Goal: Find contact information: Find contact information

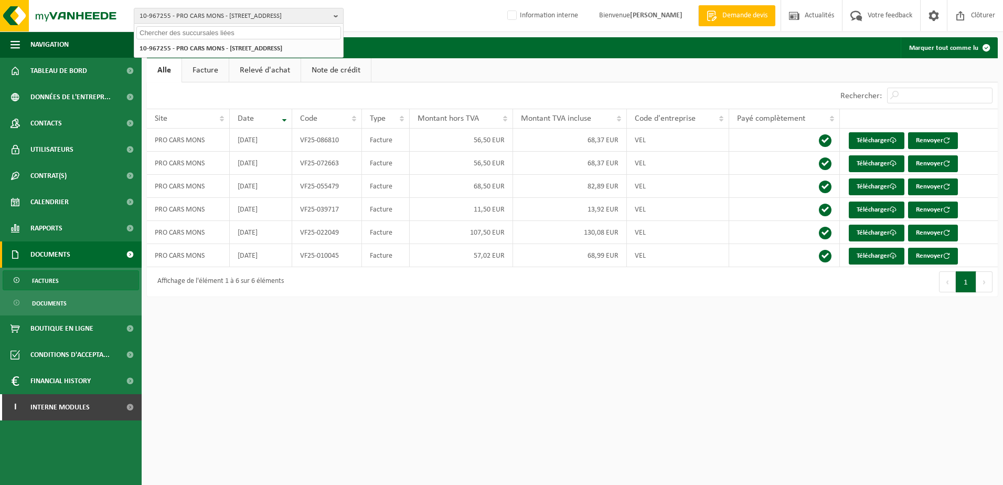
click at [197, 31] on input "text" at bounding box center [238, 32] width 205 height 13
type input "01-101507"
click at [199, 49] on strong "01-101507 - EQUANS SERVICES - 1000 BRUXELLES, BOULEVARD DU ROI ALBERT 2 30 B 28" at bounding box center [212, 48] width 144 height 8
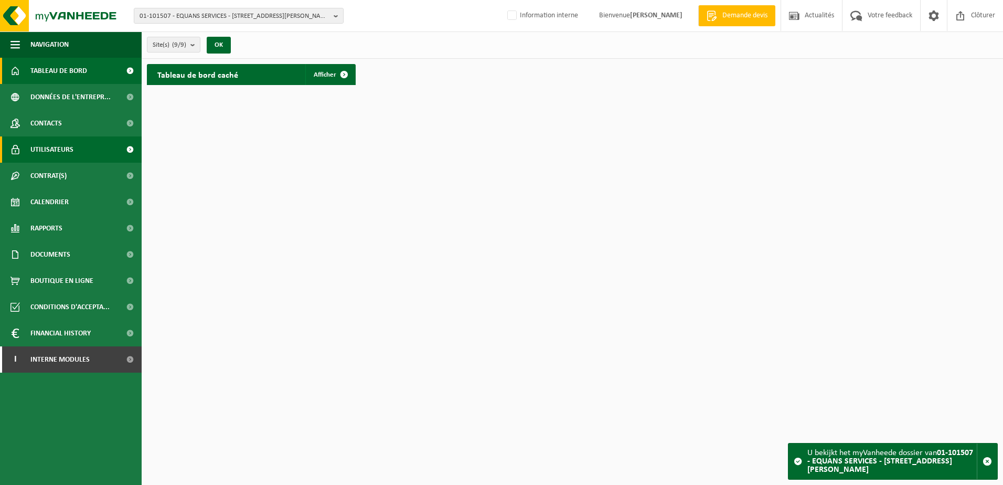
click at [65, 147] on span "Utilisateurs" at bounding box center [51, 149] width 43 height 26
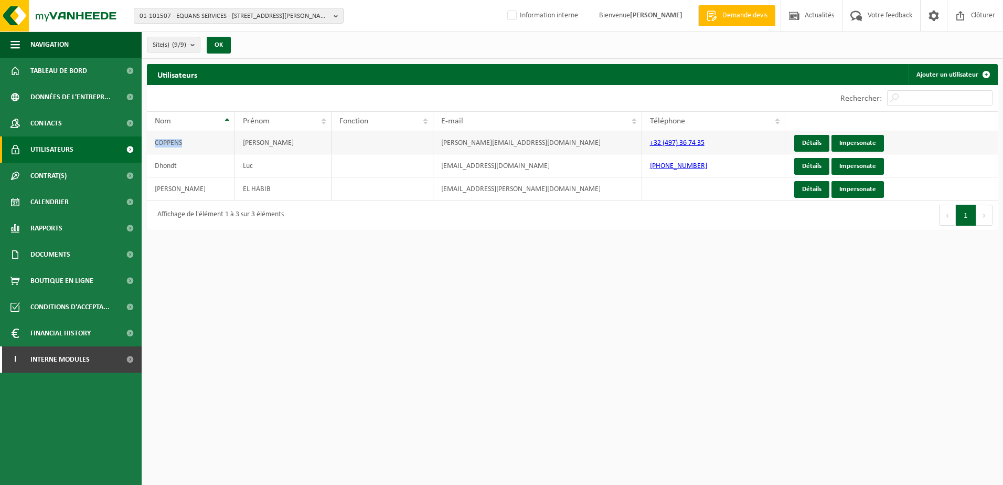
drag, startPoint x: 206, startPoint y: 145, endPoint x: 152, endPoint y: 143, distance: 54.1
click at [152, 143] on td "COPPENS" at bounding box center [191, 142] width 88 height 23
drag, startPoint x: 554, startPoint y: 140, endPoint x: 434, endPoint y: 143, distance: 119.6
click at [434, 143] on td "philippe.coppens@engie.com" at bounding box center [537, 142] width 209 height 23
drag, startPoint x: 298, startPoint y: 141, endPoint x: 231, endPoint y: 141, distance: 67.1
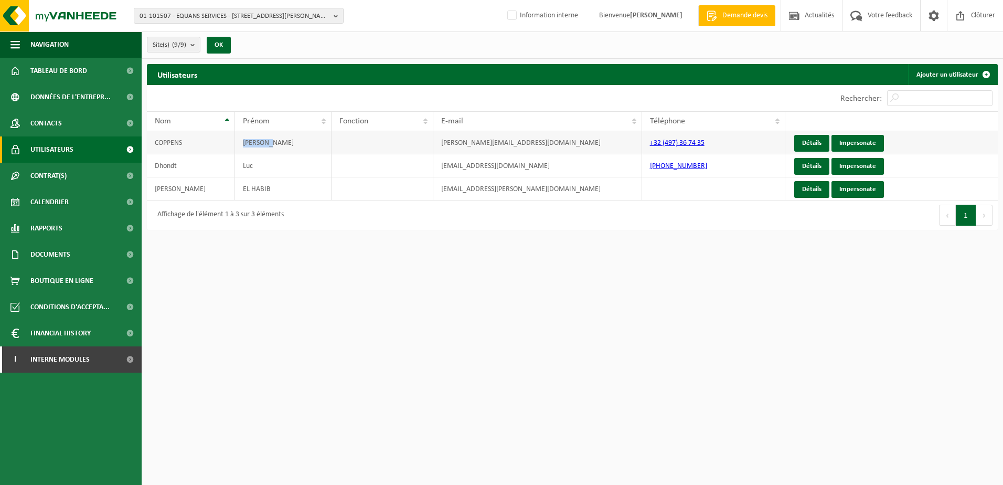
click at [231, 141] on tr "COPPENS PHILIPPE philippe.coppens@engie.com +32 (497) 36 74 35 Détails Imperson…" at bounding box center [572, 142] width 851 height 23
drag, startPoint x: 152, startPoint y: 144, endPoint x: 187, endPoint y: 145, distance: 35.1
click at [187, 145] on td "COPPENS" at bounding box center [191, 142] width 88 height 23
click at [259, 311] on html "01-101507 - EQUANS SERVICES - 1000 BRUXELLES, BOULEVARD DU ROI ALBERT 2 30 B 28…" at bounding box center [501, 242] width 1003 height 485
click at [92, 119] on link "Contacts" at bounding box center [71, 123] width 142 height 26
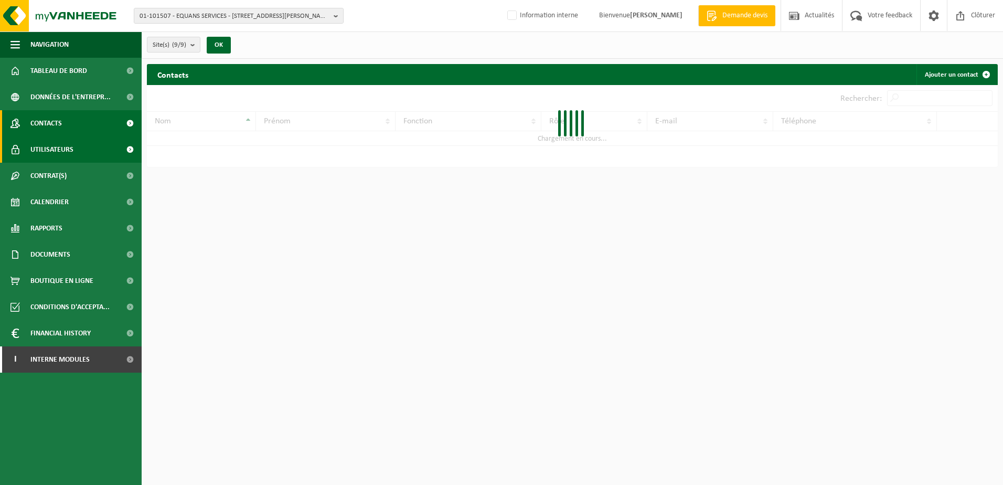
click at [87, 153] on link "Utilisateurs" at bounding box center [71, 149] width 142 height 26
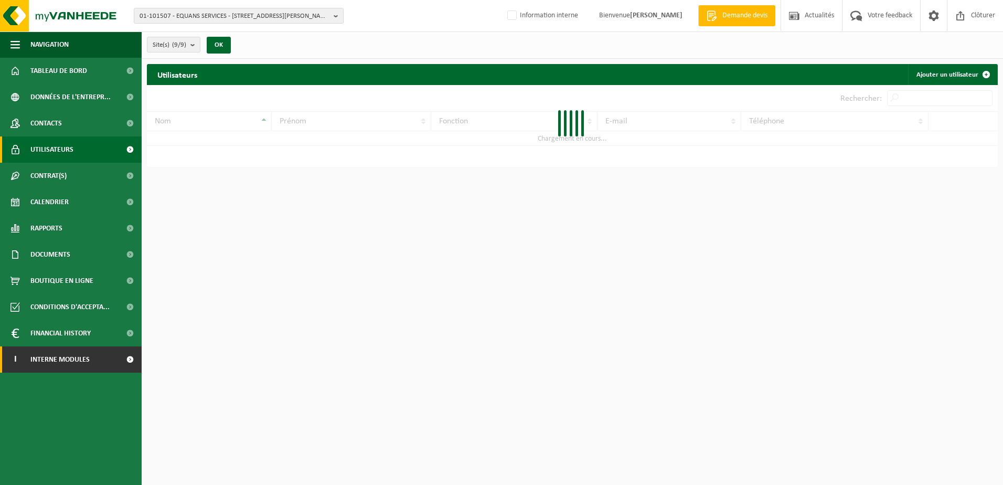
click at [88, 361] on span "Interne modules" at bounding box center [59, 359] width 59 height 26
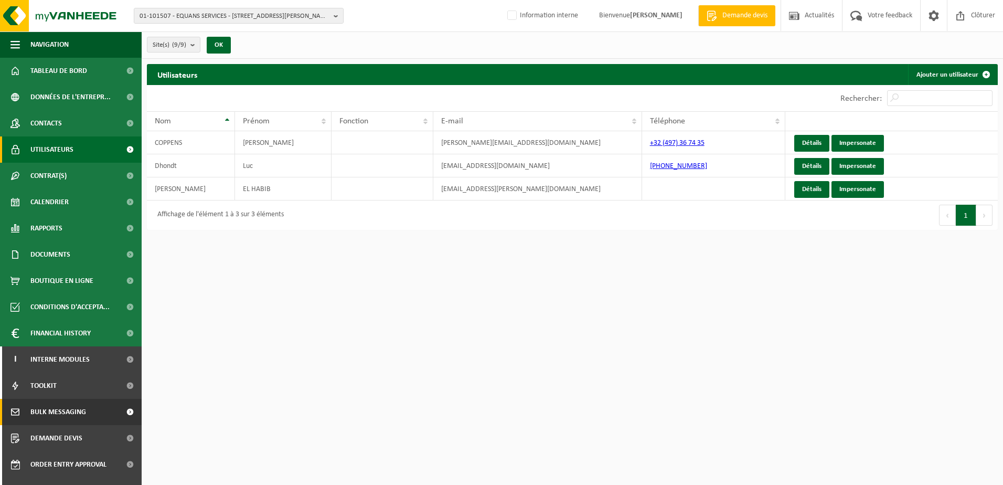
scroll to position [45, 0]
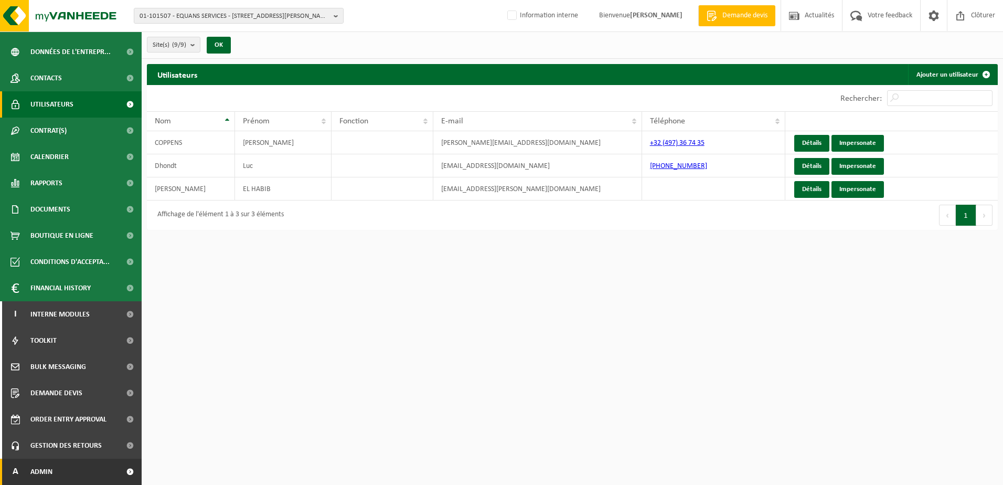
click at [87, 475] on link "A Admin" at bounding box center [71, 471] width 142 height 26
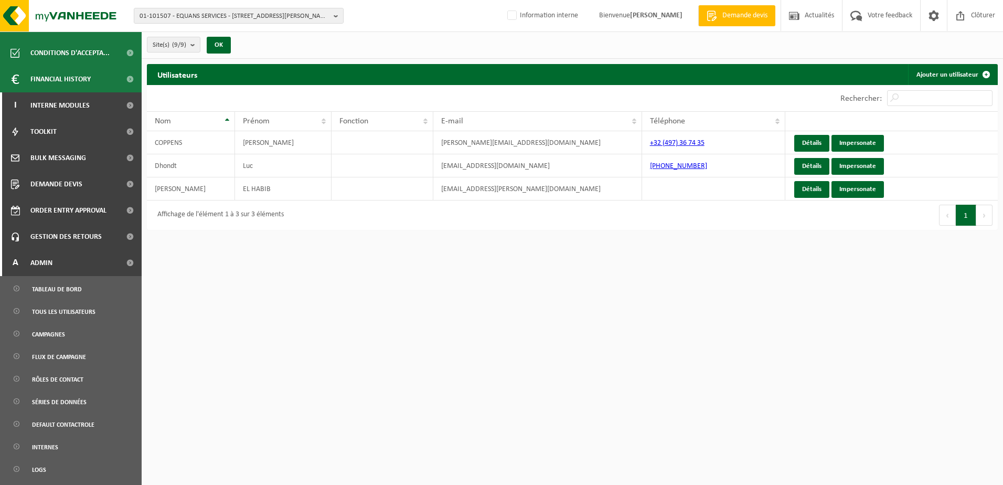
scroll to position [255, 0]
click at [76, 316] on span "Tous les utilisateurs" at bounding box center [63, 311] width 63 height 20
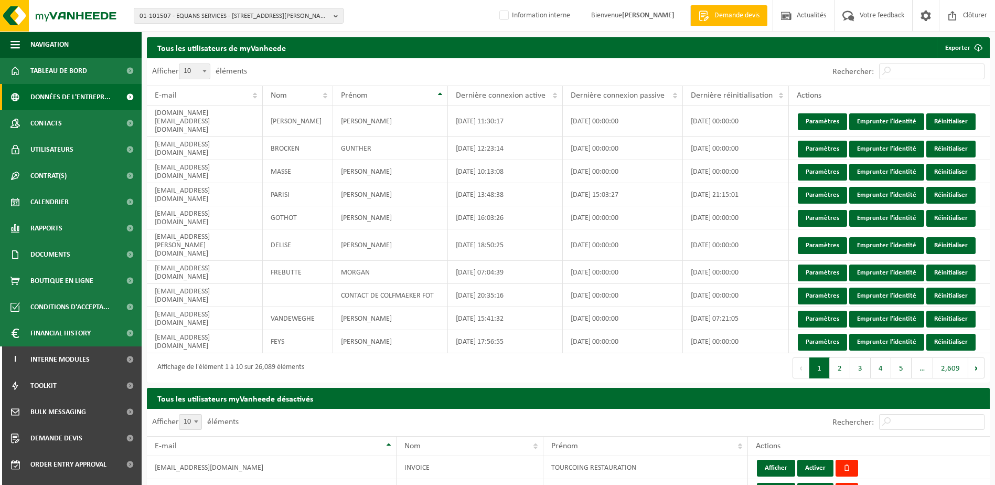
click at [62, 101] on span "Données de l'entrepr..." at bounding box center [70, 97] width 80 height 26
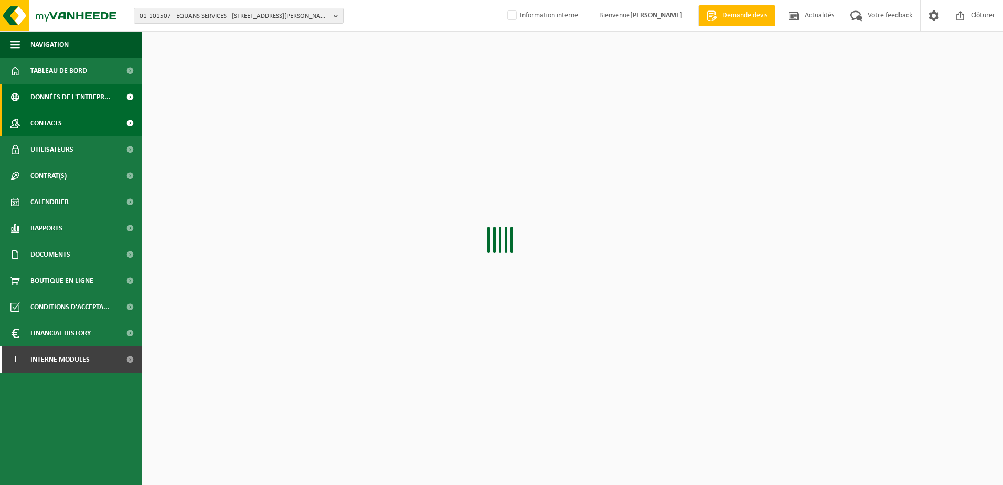
click at [70, 122] on link "Contacts" at bounding box center [71, 123] width 142 height 26
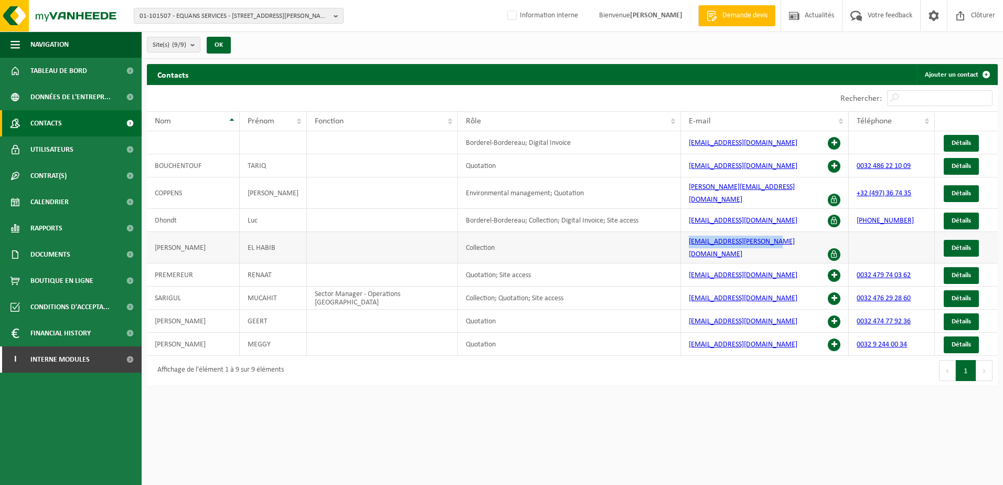
drag, startPoint x: 782, startPoint y: 233, endPoint x: 673, endPoint y: 234, distance: 109.1
click at [673, 234] on tr "[PERSON_NAME] EL HABIB Collection [EMAIL_ADDRESS][PERSON_NAME][DOMAIN_NAME] Dét…" at bounding box center [572, 247] width 851 height 31
copy tr "[EMAIL_ADDRESS][PERSON_NAME][DOMAIN_NAME]"
click at [958, 240] on link "Détails" at bounding box center [961, 248] width 35 height 17
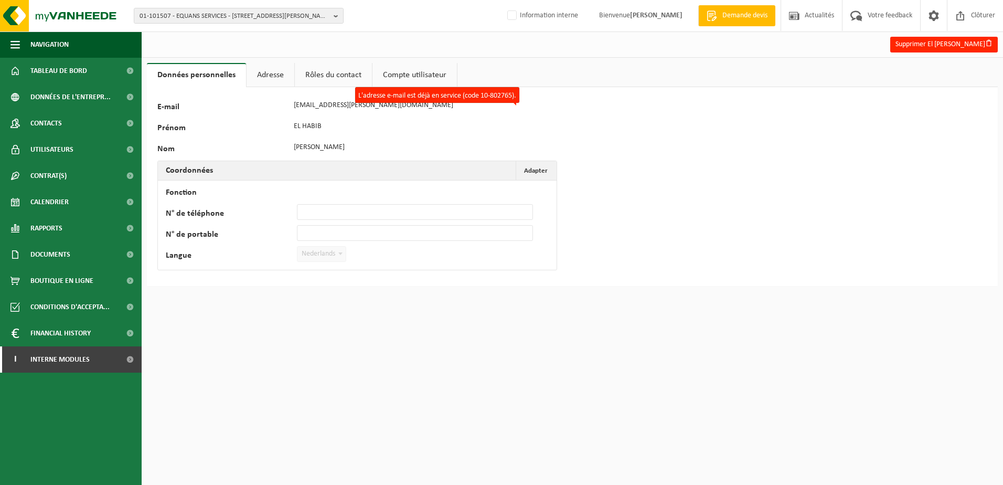
click at [276, 77] on link "Adresse" at bounding box center [271, 75] width 48 height 24
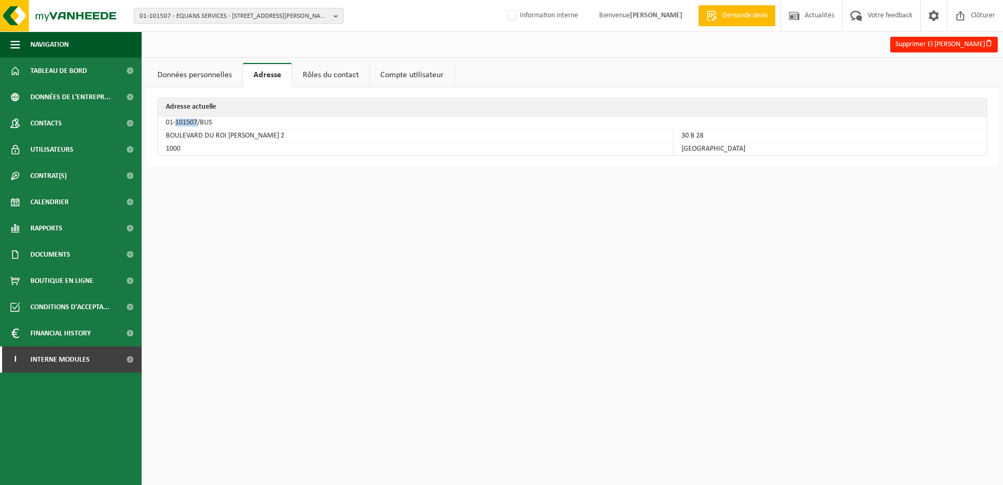
drag, startPoint x: 175, startPoint y: 120, endPoint x: 162, endPoint y: 118, distance: 12.8
drag, startPoint x: 165, startPoint y: 122, endPoint x: 198, endPoint y: 126, distance: 32.9
click at [198, 126] on td "01-101507/BUS" at bounding box center [572, 122] width 829 height 13
copy td "01-101507"
click at [71, 126] on link "Contacts" at bounding box center [71, 123] width 142 height 26
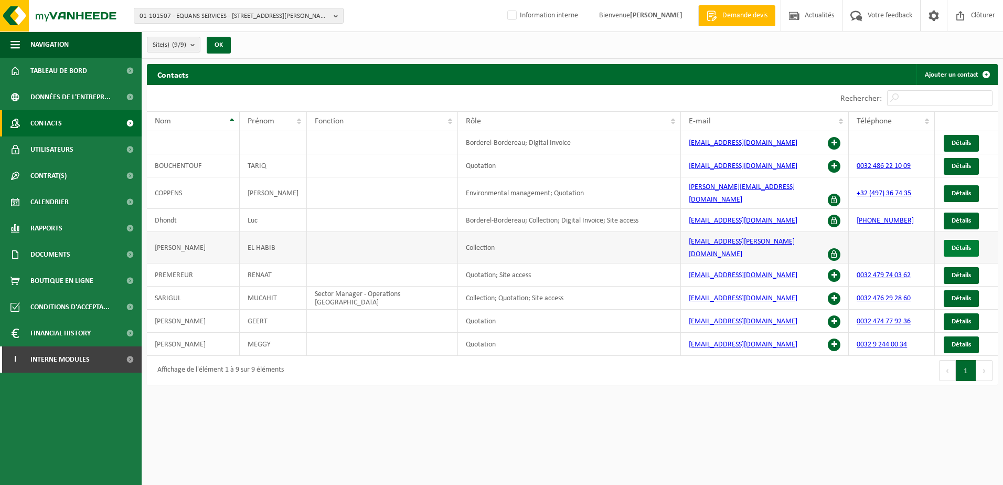
click at [965, 240] on link "Détails" at bounding box center [961, 248] width 35 height 17
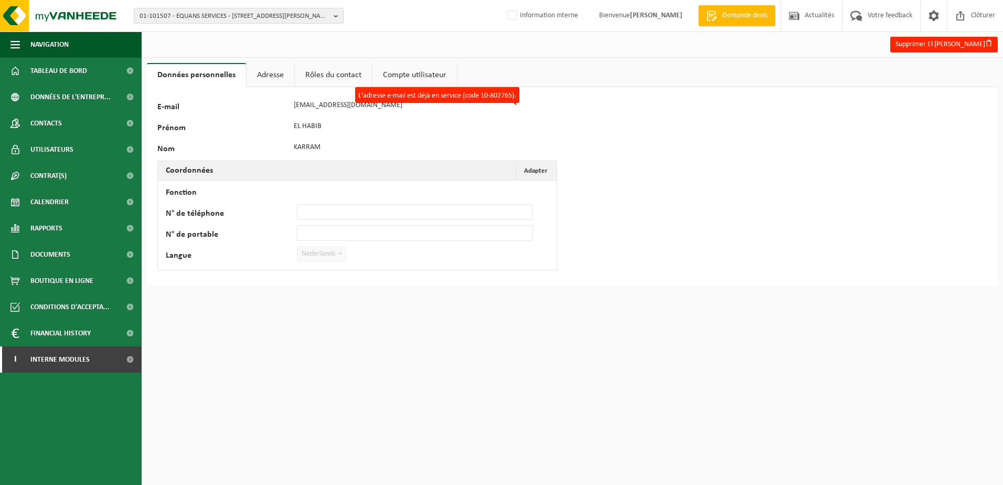
click at [279, 73] on link "Adresse" at bounding box center [271, 75] width 48 height 24
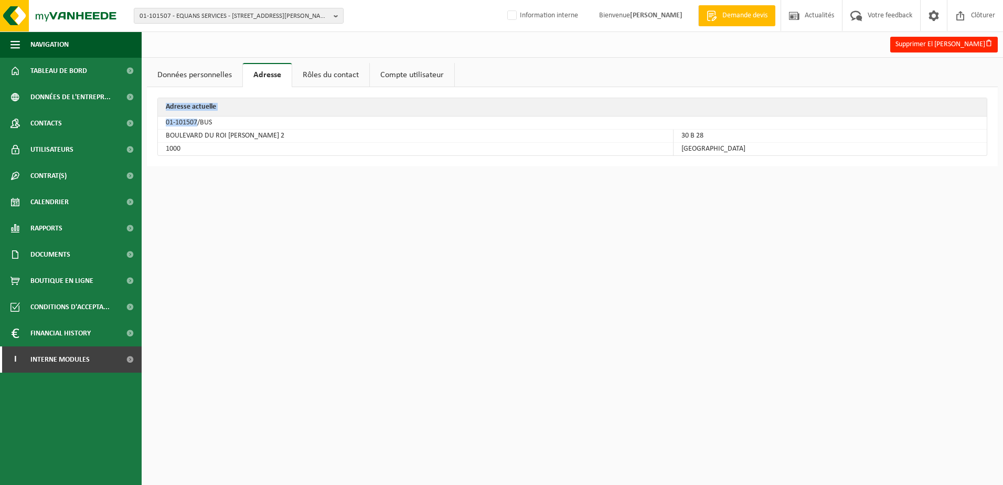
drag, startPoint x: 197, startPoint y: 121, endPoint x: 153, endPoint y: 121, distance: 43.5
click at [153, 121] on div "Adresse actuelle 01-101507/BUS BOULEVARD DU ROI ALBERT 2 30 B 28 1000 BRUXELLES" at bounding box center [572, 126] width 851 height 79
click at [287, 141] on td "BOULEVARD DU ROI ALBERT 2" at bounding box center [416, 136] width 516 height 13
click at [200, 83] on link "Données personnelles" at bounding box center [194, 75] width 95 height 24
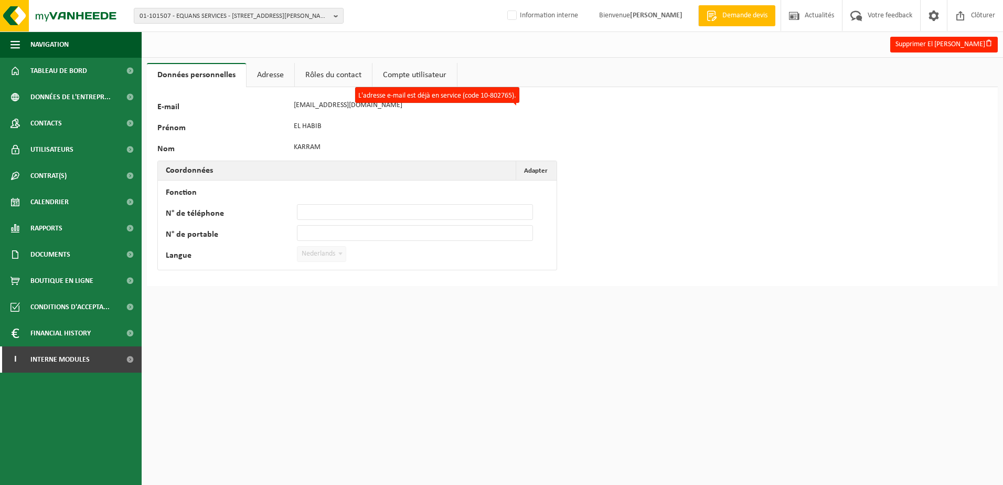
click at [291, 117] on div "127780 E-mail elhabib.karram@equans.com L'adresse e-mail est déjà en service (c…" at bounding box center [327, 187] width 341 height 178
click at [268, 81] on link "Adresse" at bounding box center [271, 75] width 48 height 24
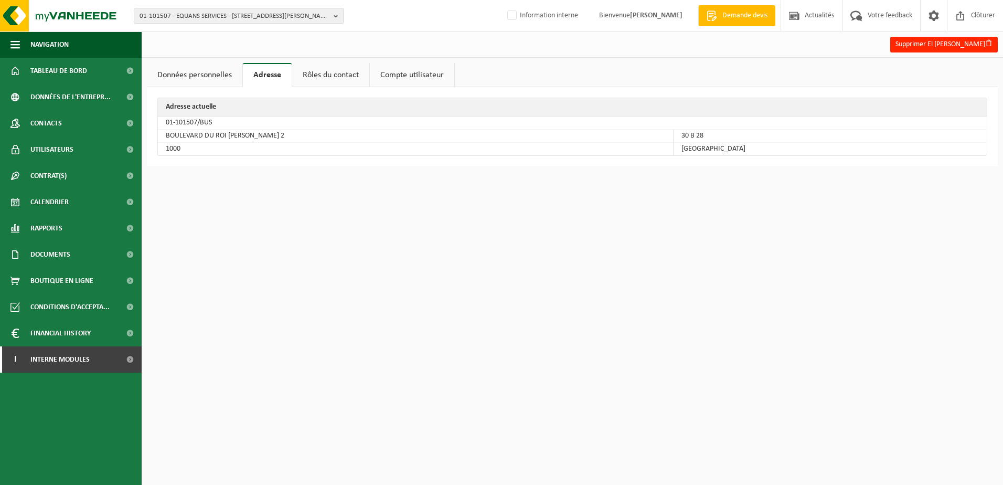
click at [304, 85] on link "Rôles du contact" at bounding box center [330, 75] width 77 height 24
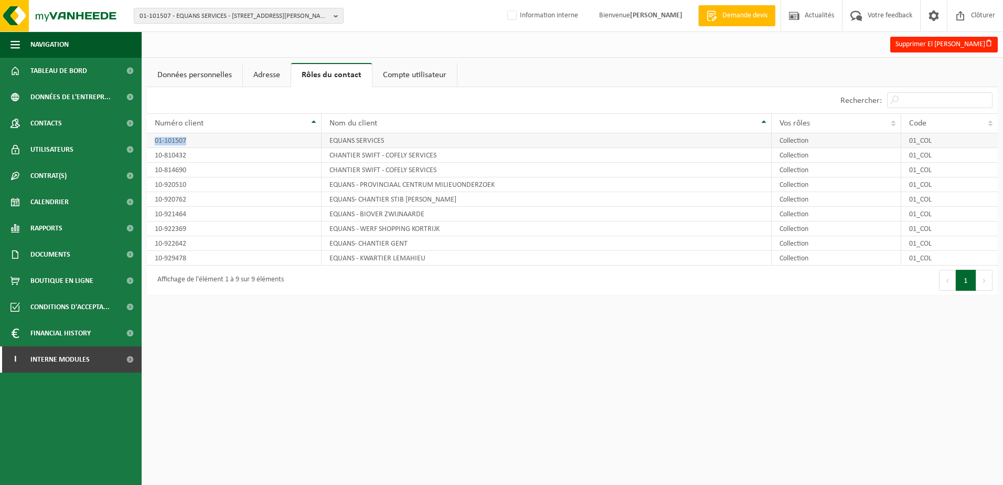
drag, startPoint x: 188, startPoint y: 144, endPoint x: 152, endPoint y: 145, distance: 35.7
click at [152, 145] on td "01-101507" at bounding box center [234, 140] width 175 height 15
copy td "01-101507"
click at [184, 75] on link "Données personnelles" at bounding box center [194, 75] width 95 height 24
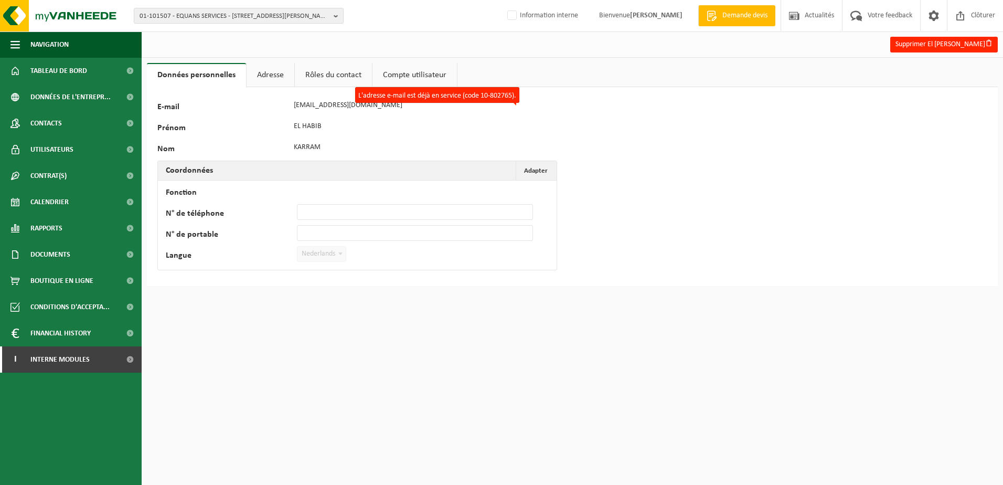
click at [342, 117] on div "127780 E-mail elhabib.karram@equans.com L'adresse e-mail est déjà en service (c…" at bounding box center [327, 187] width 341 height 178
click at [264, 85] on link "Adresse" at bounding box center [271, 75] width 48 height 24
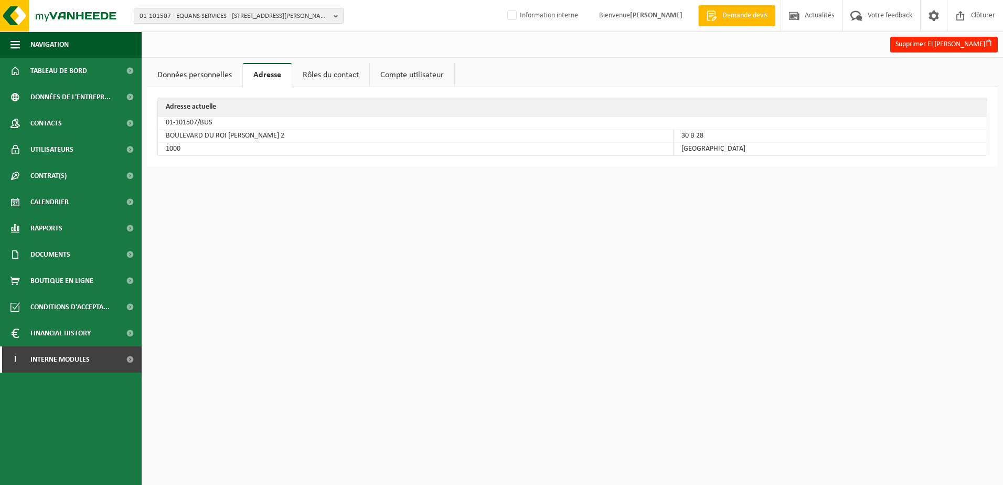
click at [205, 81] on link "Données personnelles" at bounding box center [194, 75] width 95 height 24
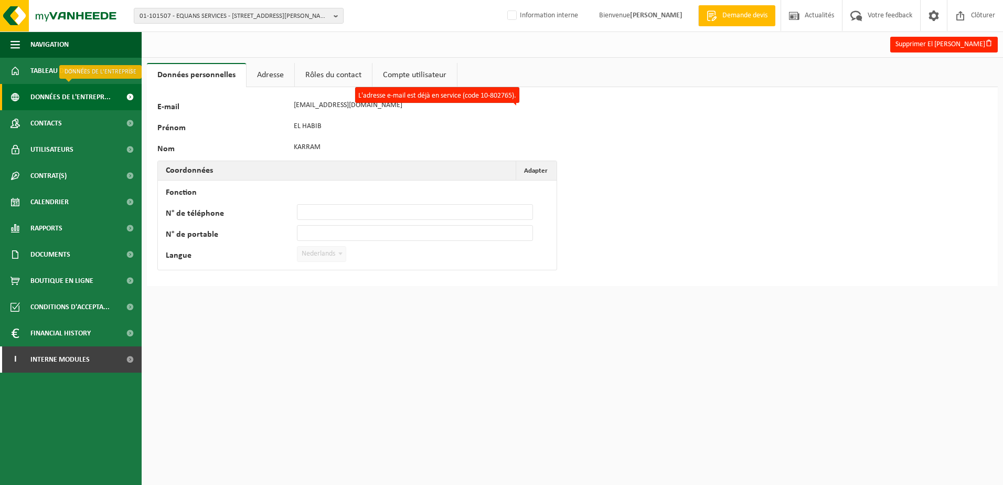
click at [75, 98] on span "Données de l'entrepr..." at bounding box center [70, 97] width 80 height 26
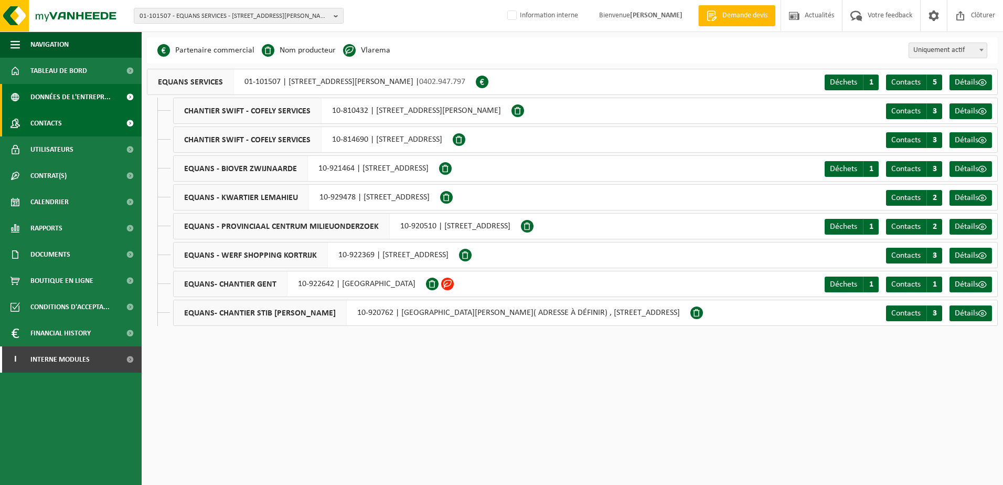
click at [57, 117] on span "Contacts" at bounding box center [45, 123] width 31 height 26
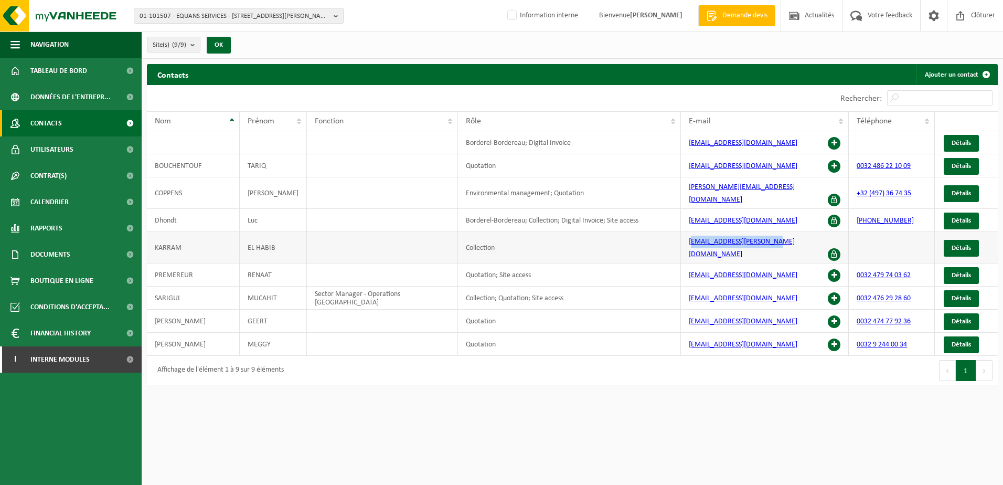
drag, startPoint x: 768, startPoint y: 235, endPoint x: 690, endPoint y: 229, distance: 78.4
click at [690, 232] on td "[EMAIL_ADDRESS][PERSON_NAME][DOMAIN_NAME]" at bounding box center [765, 247] width 168 height 31
click at [834, 248] on span at bounding box center [834, 254] width 13 height 13
click at [960, 244] on span "Détails" at bounding box center [960, 247] width 19 height 7
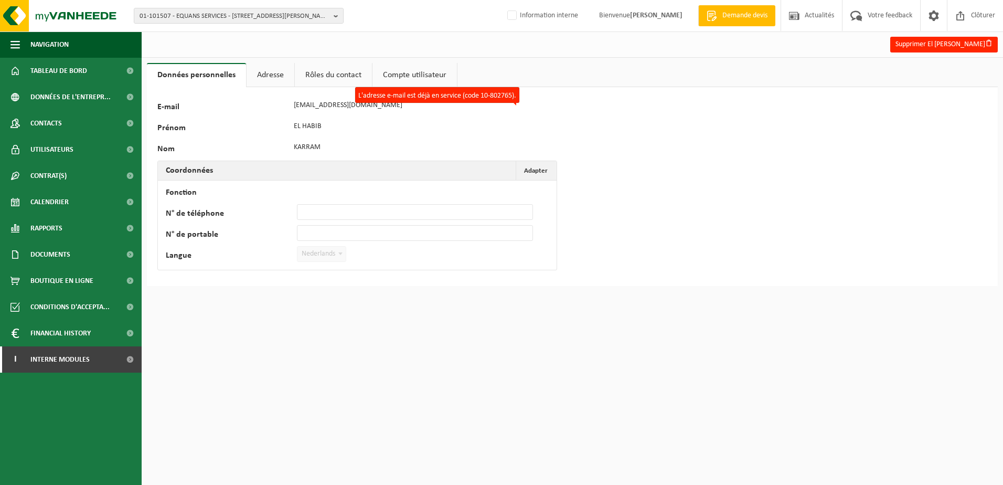
click at [280, 84] on link "Adresse" at bounding box center [271, 75] width 48 height 24
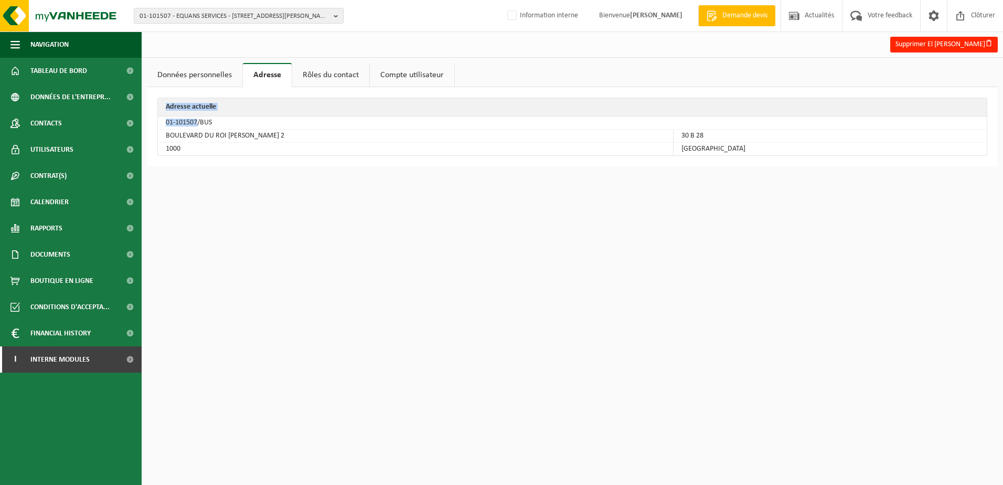
drag, startPoint x: 197, startPoint y: 124, endPoint x: 154, endPoint y: 124, distance: 43.0
click at [154, 124] on div "Adresse actuelle 01-101507/BUS [STREET_ADDRESS][PERSON_NAME]" at bounding box center [572, 126] width 851 height 79
drag, startPoint x: 154, startPoint y: 124, endPoint x: 357, endPoint y: 155, distance: 205.9
click at [311, 144] on td "1000" at bounding box center [416, 149] width 516 height 13
